Goal: Task Accomplishment & Management: Manage account settings

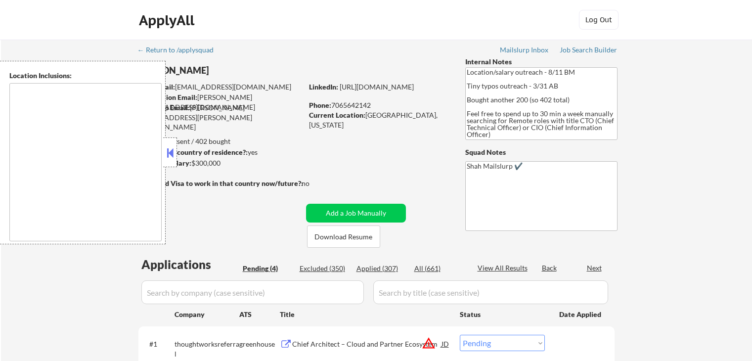
select select ""pending""
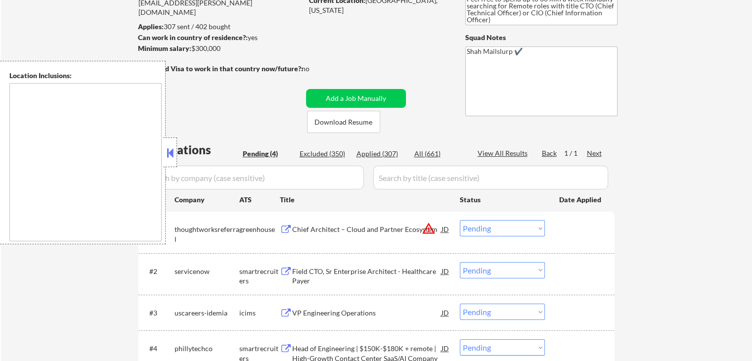
scroll to position [198, 0]
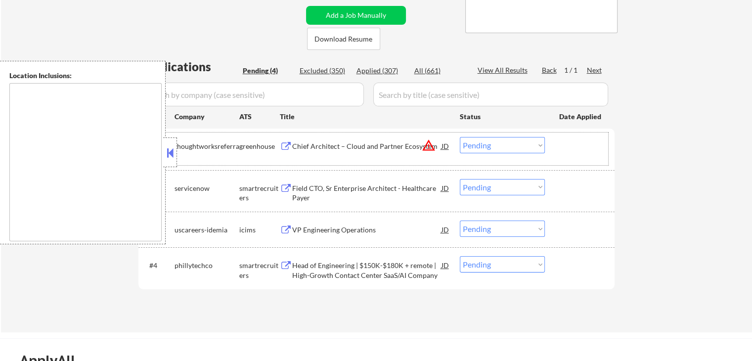
click at [451, 144] on div "#1 thoughtworksreferral greenhouse Chief Architect – Cloud and Partner Ecosyste…" at bounding box center [374, 149] width 467 height 33
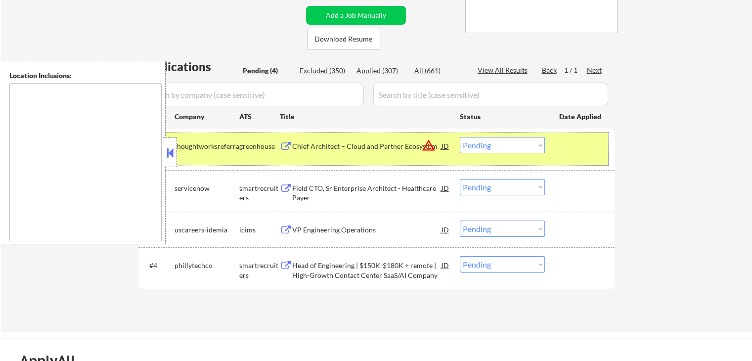
click at [494, 150] on select "Choose an option... Pending Applied Excluded (Questions) Excluded (Expired) Exc…" at bounding box center [502, 145] width 85 height 16
click at [460, 137] on select "Choose an option... Pending Applied Excluded (Questions) Excluded (Expired) Exc…" at bounding box center [502, 145] width 85 height 16
select select ""pending""
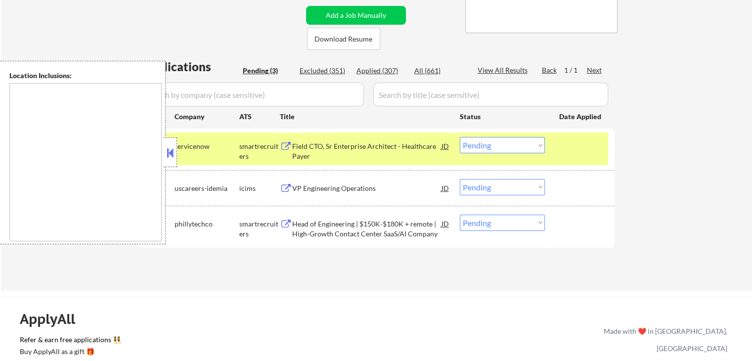
click at [366, 145] on div "Field CTO, Sr Enterprise Architect - Healthcare Payer" at bounding box center [366, 150] width 149 height 19
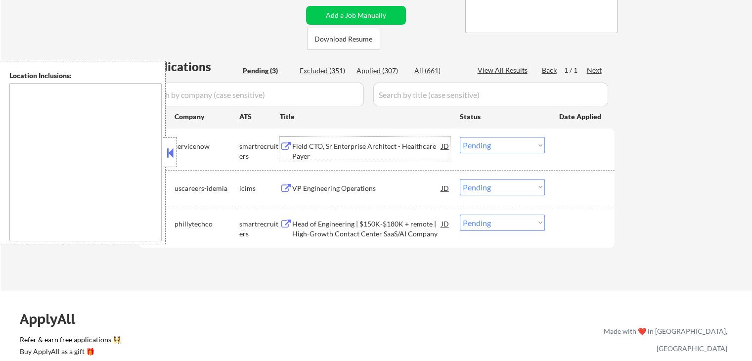
click at [385, 228] on div "Head of Engineering | $150K-$180K + remote | High-Growth Contact Center SaaS/AI…" at bounding box center [366, 228] width 149 height 19
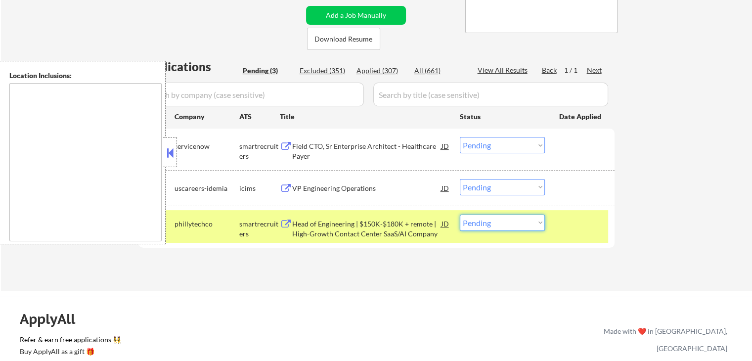
drag, startPoint x: 499, startPoint y: 222, endPoint x: 498, endPoint y: 230, distance: 8.5
click at [499, 222] on select "Choose an option... Pending Applied Excluded (Questions) Excluded (Expired) Exc…" at bounding box center [502, 223] width 85 height 16
select select ""excluded__salary_""
click at [460, 215] on select "Choose an option... Pending Applied Excluded (Questions) Excluded (Expired) Exc…" at bounding box center [502, 223] width 85 height 16
click at [374, 179] on div "VP Engineering Operations" at bounding box center [366, 188] width 149 height 18
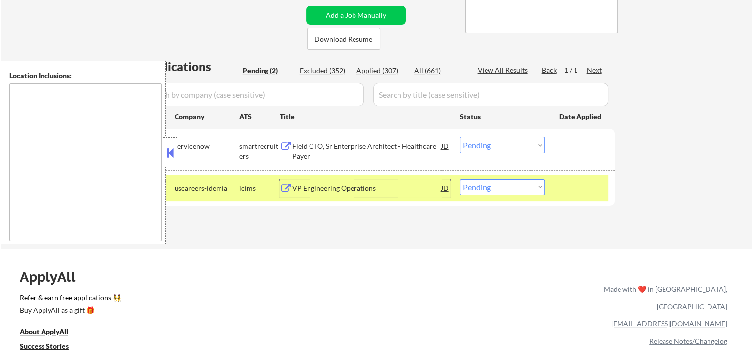
click at [490, 144] on select "Choose an option... Pending Applied Excluded (Questions) Excluded (Expired) Exc…" at bounding box center [502, 145] width 85 height 16
click at [460, 137] on select "Choose an option... Pending Applied Excluded (Questions) Excluded (Expired) Exc…" at bounding box center [502, 145] width 85 height 16
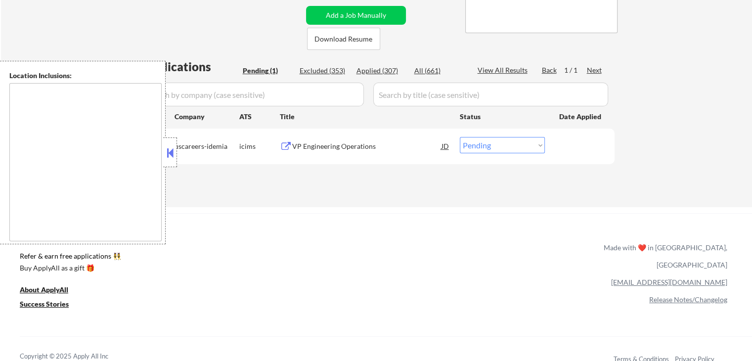
click at [503, 151] on select "Choose an option... Pending Applied Excluded (Questions) Excluded (Expired) Exc…" at bounding box center [502, 145] width 85 height 16
click at [460, 137] on select "Choose an option... Pending Applied Excluded (Questions) Excluded (Expired) Exc…" at bounding box center [502, 145] width 85 height 16
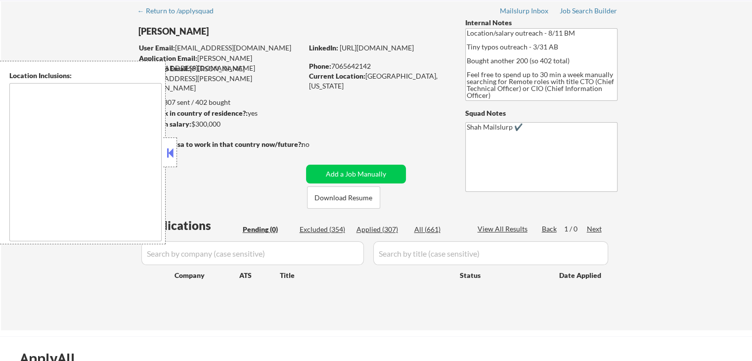
scroll to position [0, 0]
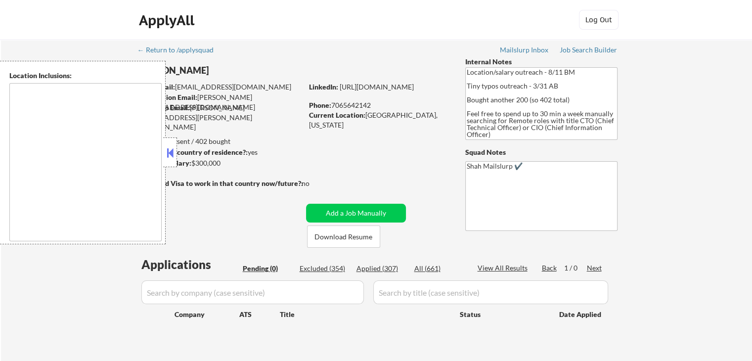
select select ""pending""
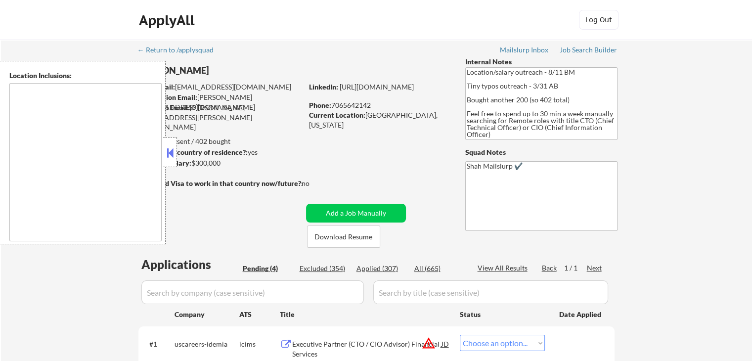
select select ""pending""
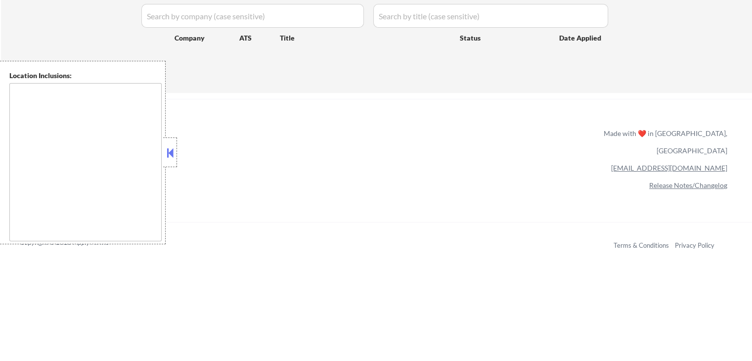
scroll to position [277, 0]
